Goal: Task Accomplishment & Management: Understand process/instructions

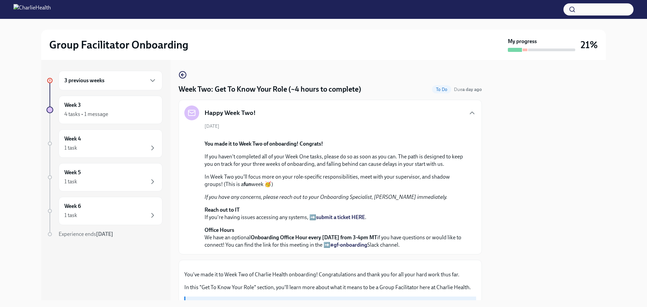
scroll to position [809, 0]
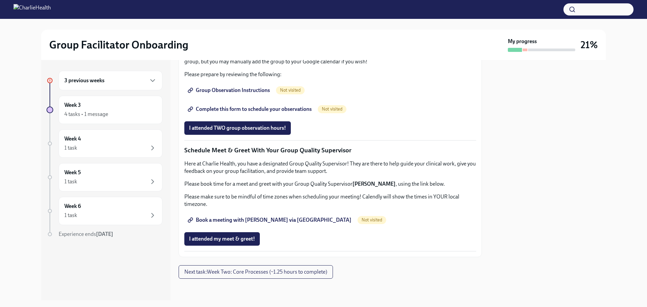
click at [230, 94] on span "Group Observation Instructions" at bounding box center [229, 90] width 81 height 7
click at [297, 113] on span "Complete this form to schedule your observations" at bounding box center [250, 109] width 123 height 7
click at [144, 265] on div at bounding box center [105, 254] width 116 height 22
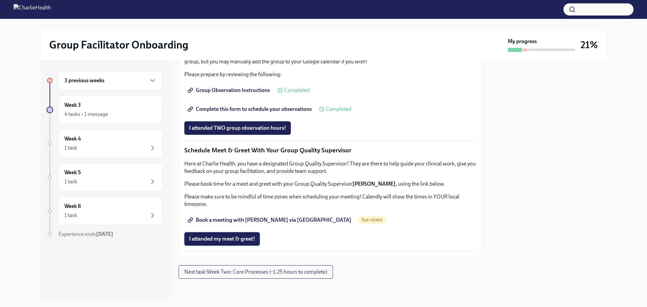
click at [224, 237] on span "I attended my meet & greet!" at bounding box center [222, 239] width 66 height 7
click at [237, 218] on span "Book a meeting with [PERSON_NAME] via [GEOGRAPHIC_DATA]" at bounding box center [270, 220] width 162 height 7
click at [299, 270] on span "Next task : Week Two: Core Processes (~1.25 hours to complete)" at bounding box center [255, 272] width 143 height 7
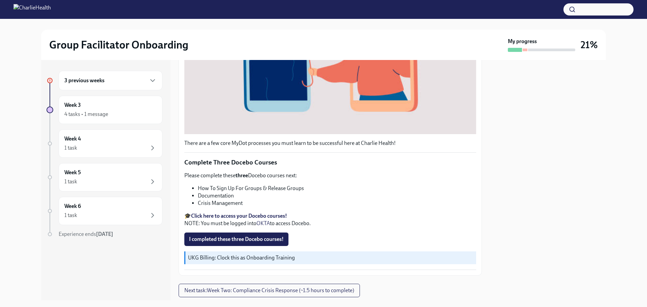
scroll to position [227, 0]
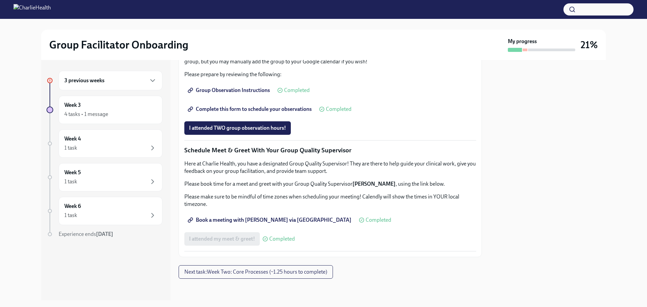
scroll to position [610, 0]
click at [254, 277] on button "Next task : Week Two: Core Processes (~1.25 hours to complete)" at bounding box center [256, 271] width 154 height 13
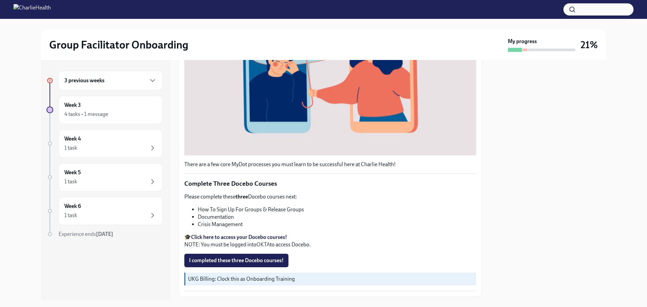
scroll to position [202, 0]
